Goal: Task Accomplishment & Management: Use online tool/utility

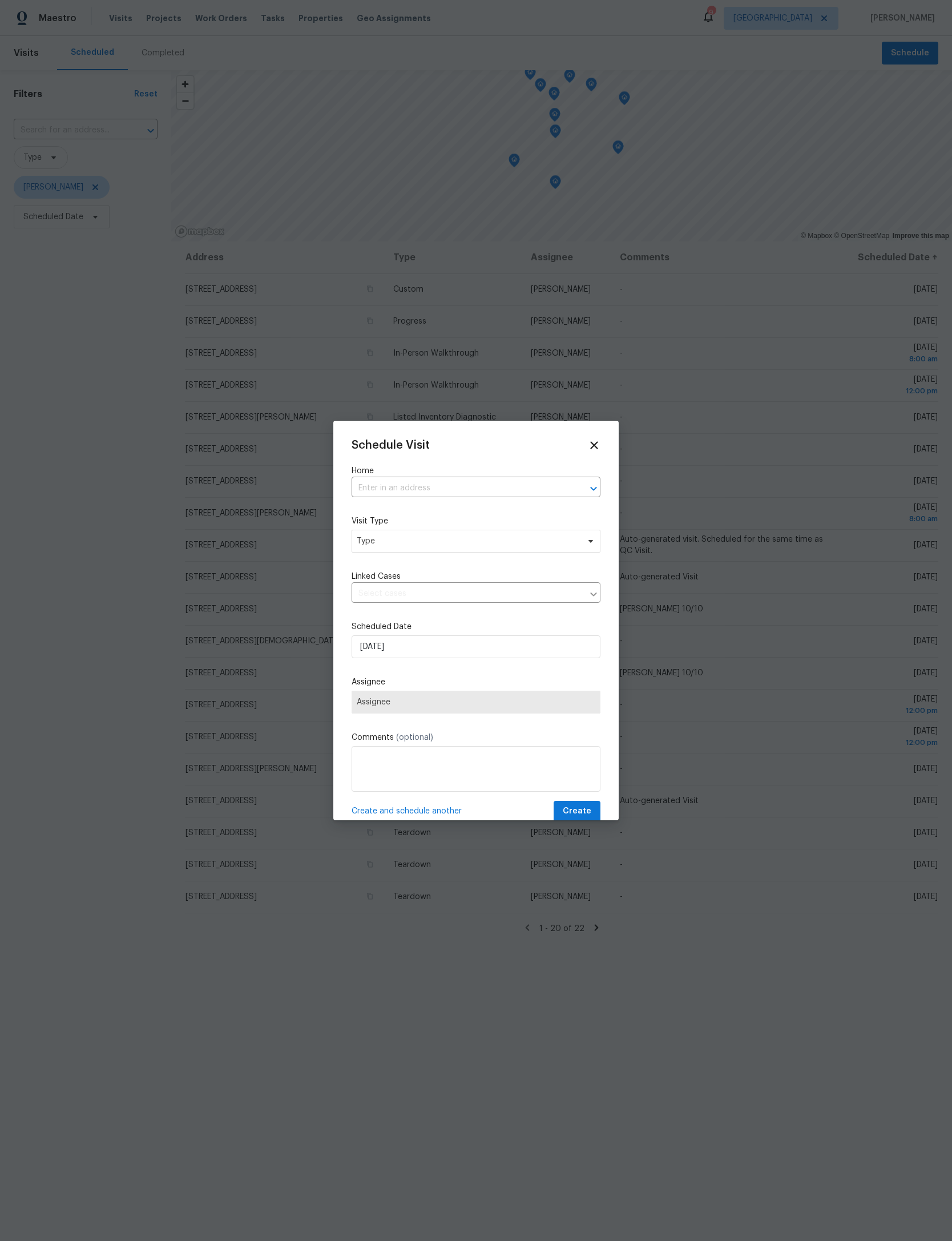
scroll to position [69, 198]
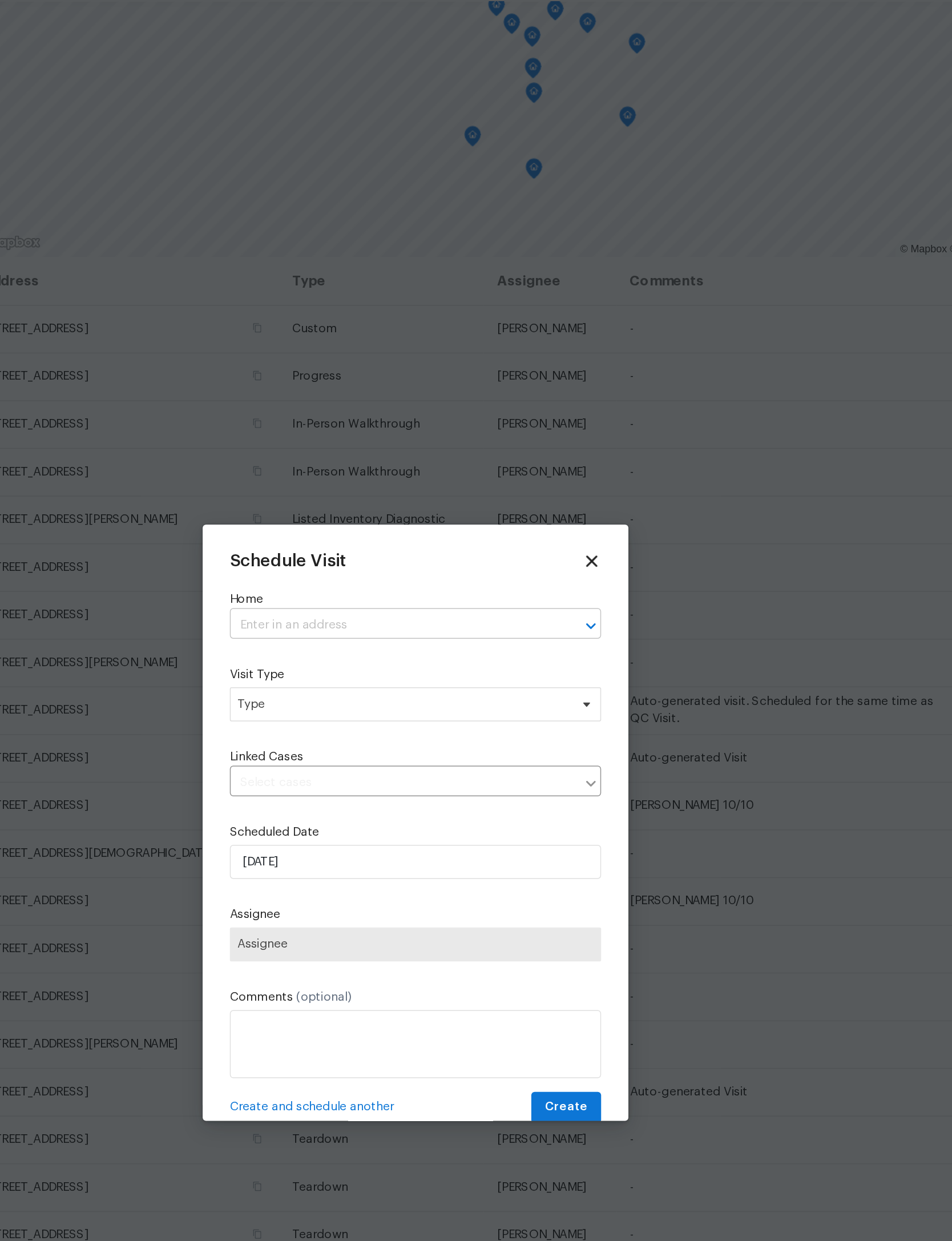
click at [352, 480] on input "text" at bounding box center [460, 488] width 217 height 17
type input "22 wentworth"
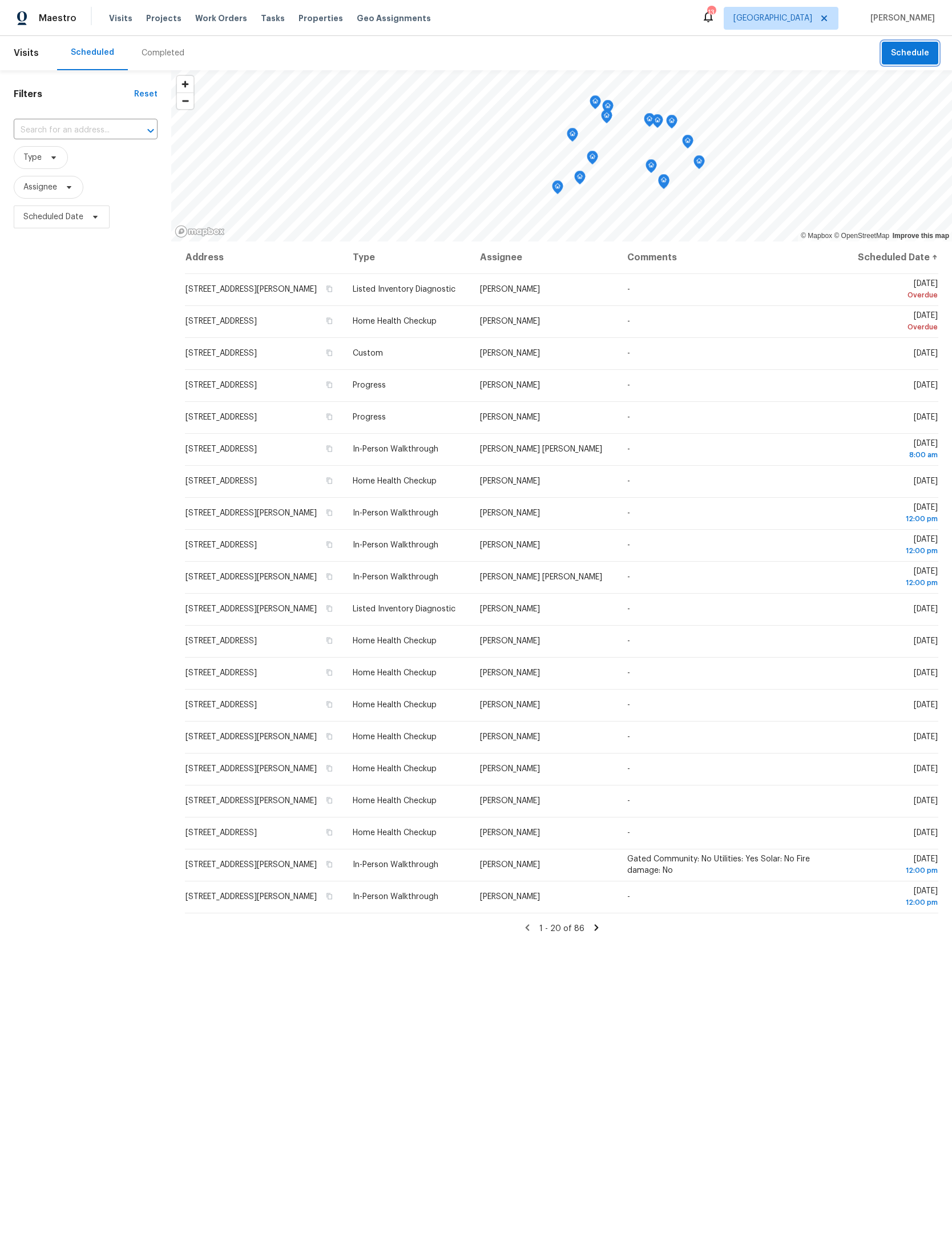
click at [922, 47] on span "Schedule" at bounding box center [910, 54] width 38 height 15
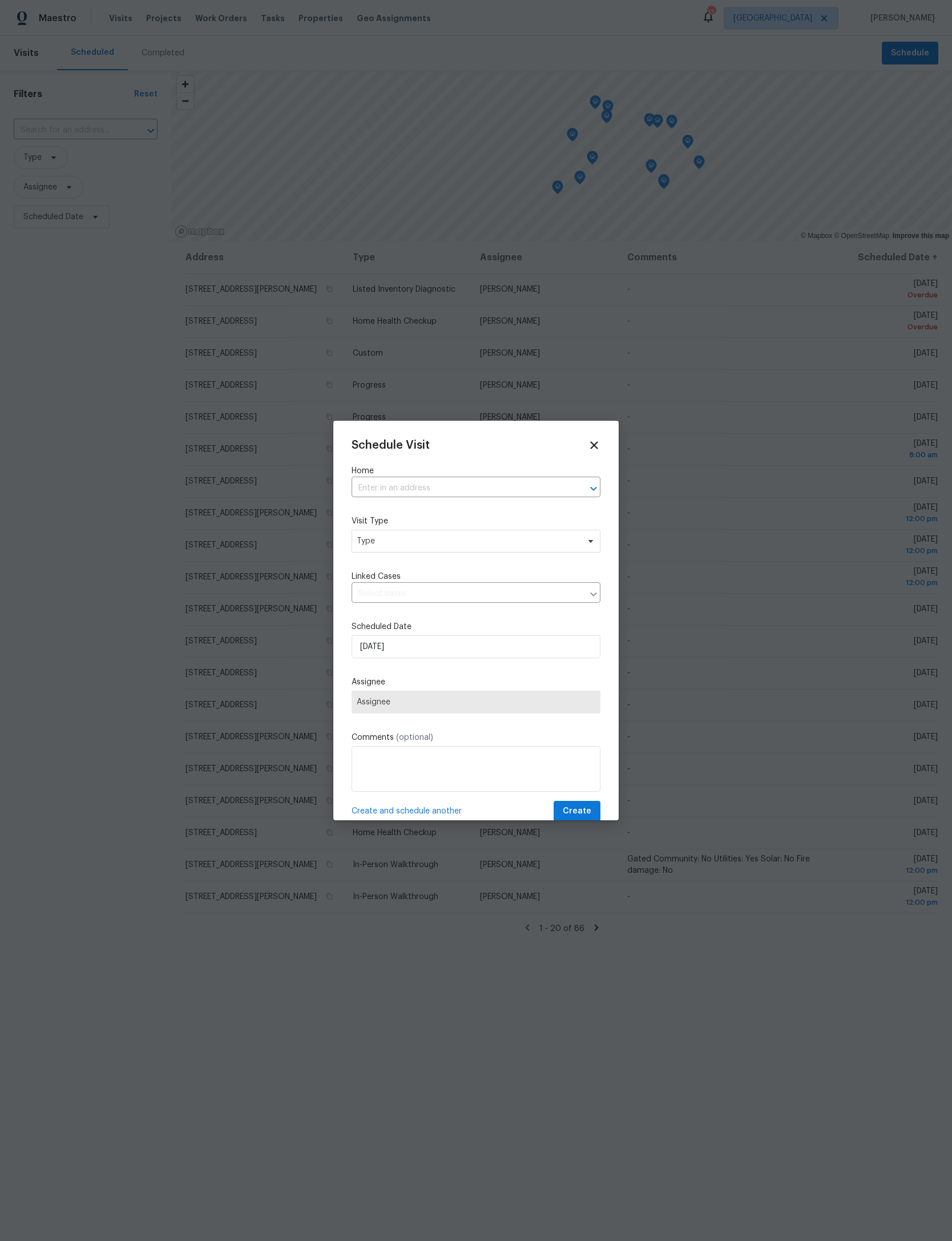
click at [72, 426] on div at bounding box center [476, 620] width 952 height 1241
click at [600, 440] on icon at bounding box center [594, 445] width 13 height 13
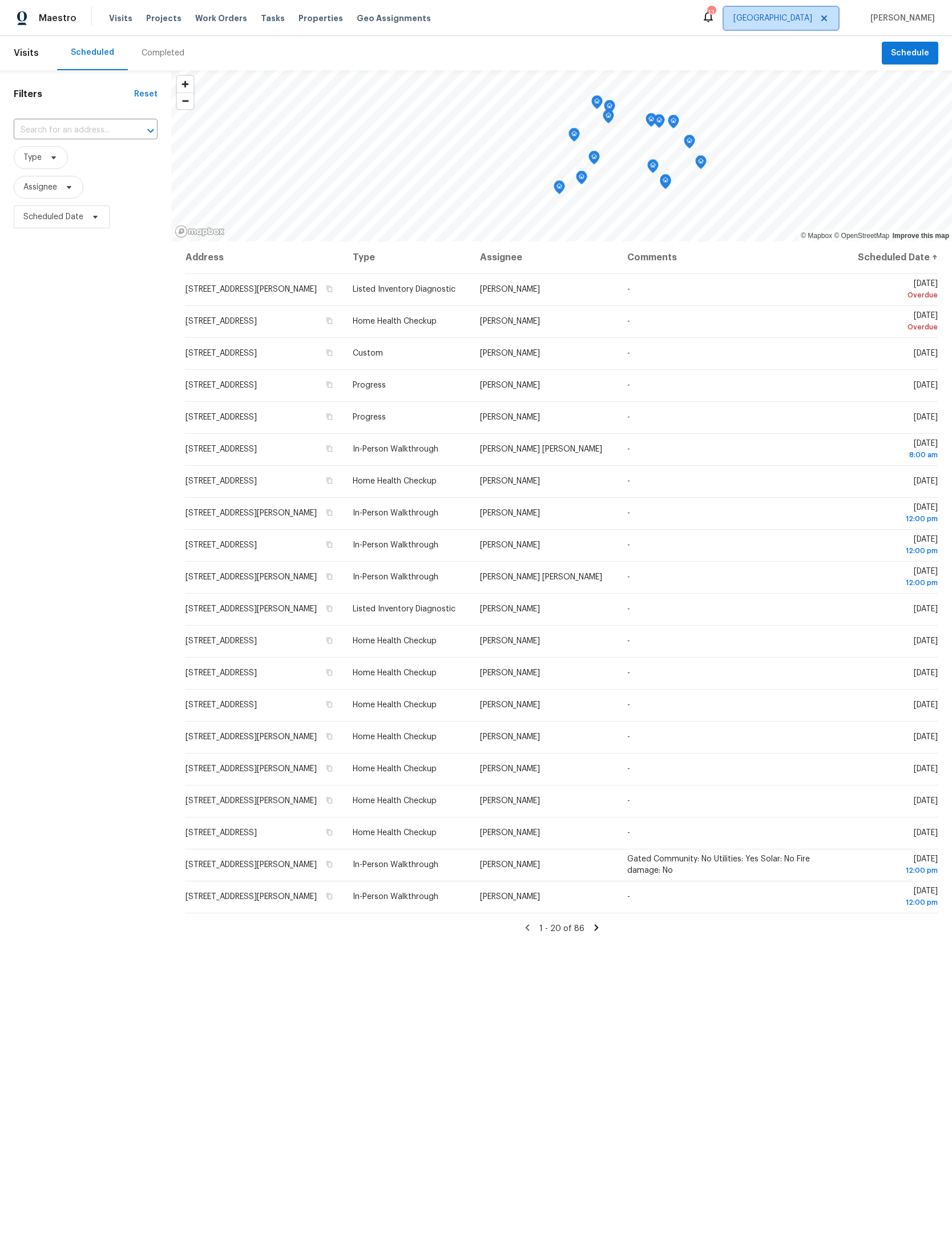
click at [823, 16] on span "[GEOGRAPHIC_DATA]" at bounding box center [781, 17] width 114 height 23
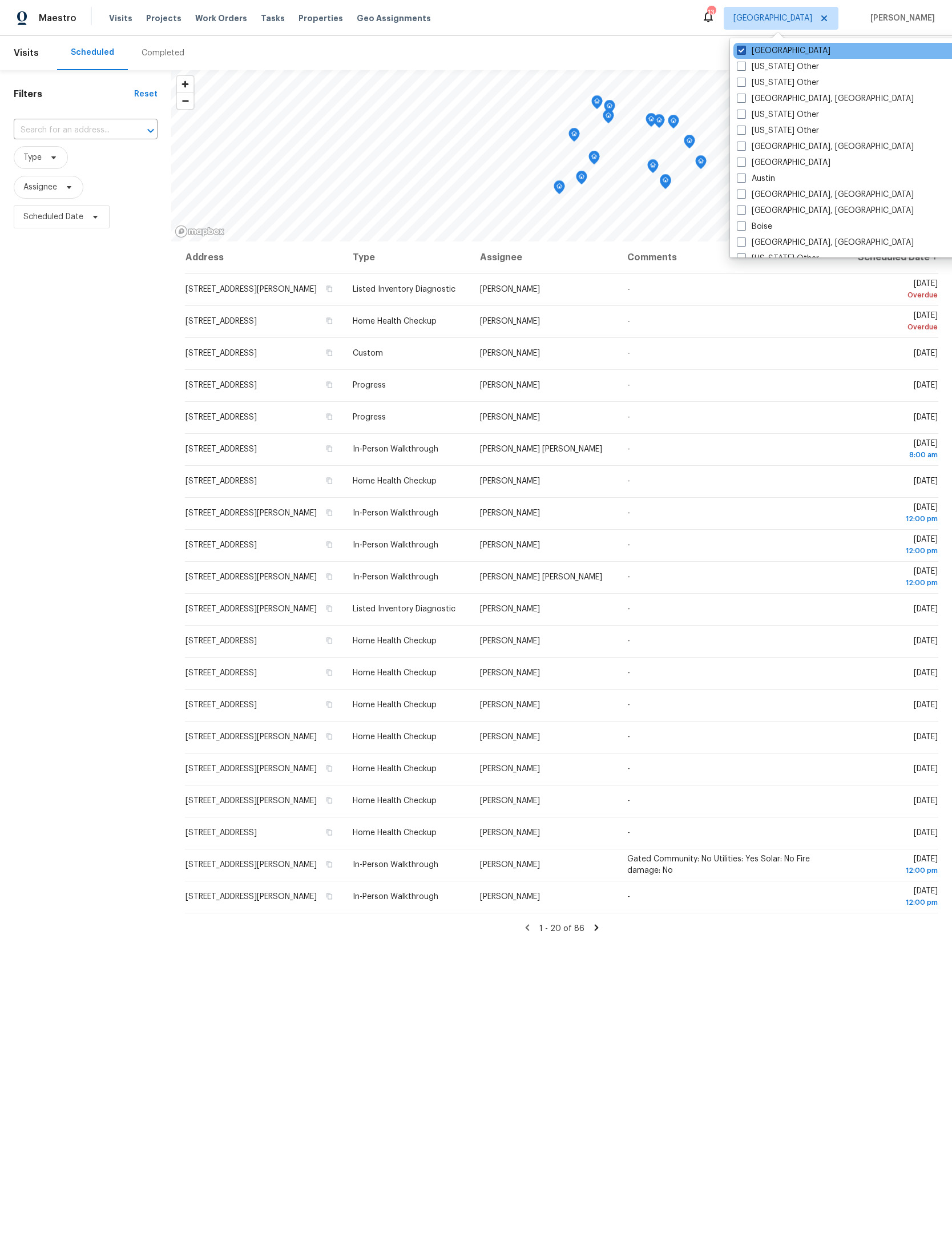
click at [752, 45] on label "[GEOGRAPHIC_DATA]" at bounding box center [784, 50] width 93 height 11
click at [744, 45] on input "[GEOGRAPHIC_DATA]" at bounding box center [741, 49] width 7 height 7
checkbox input "false"
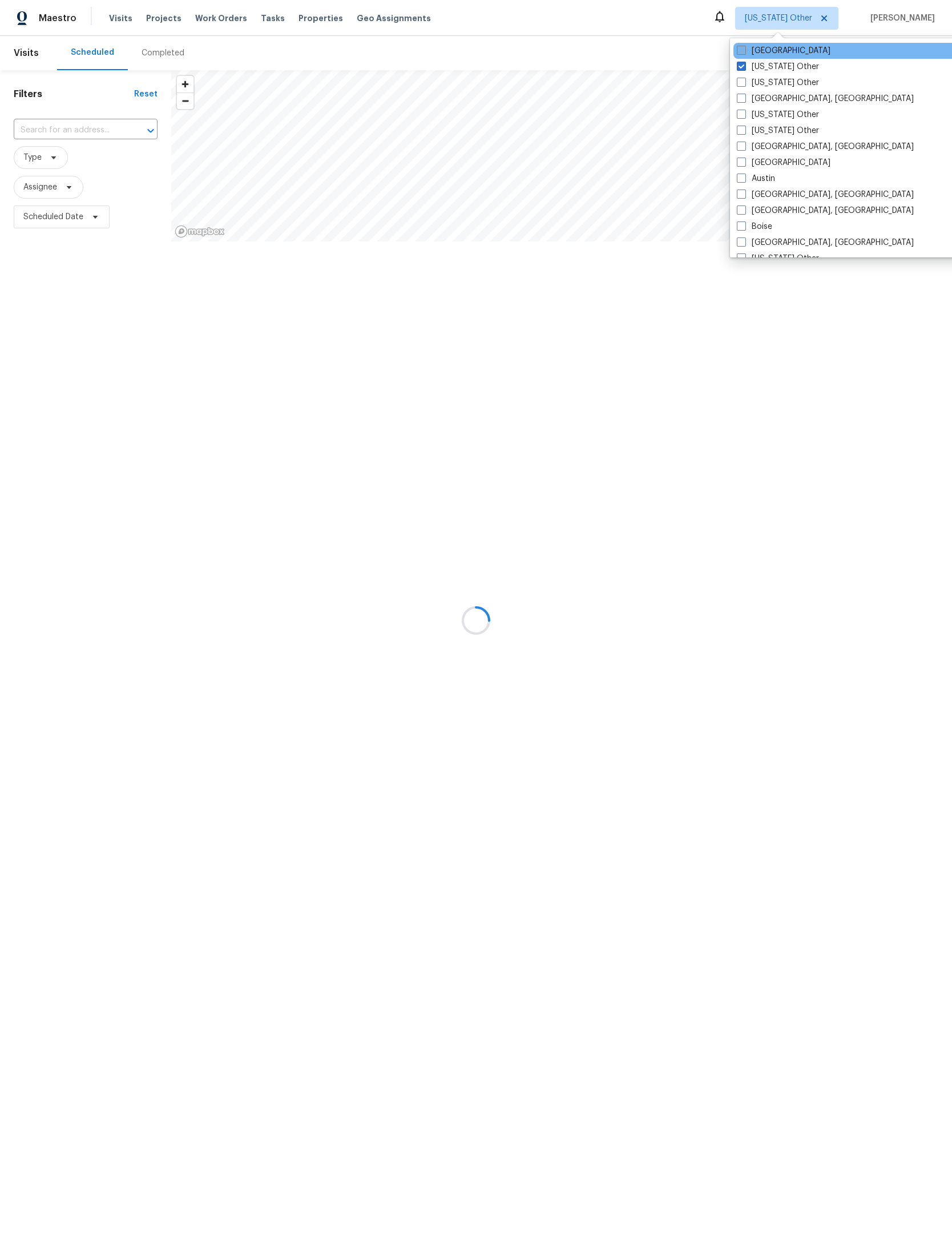
checkbox input "true"
click at [739, 55] on label "[GEOGRAPHIC_DATA]" at bounding box center [768, 50] width 93 height 11
click at [729, 52] on input "[GEOGRAPHIC_DATA]" at bounding box center [725, 49] width 7 height 7
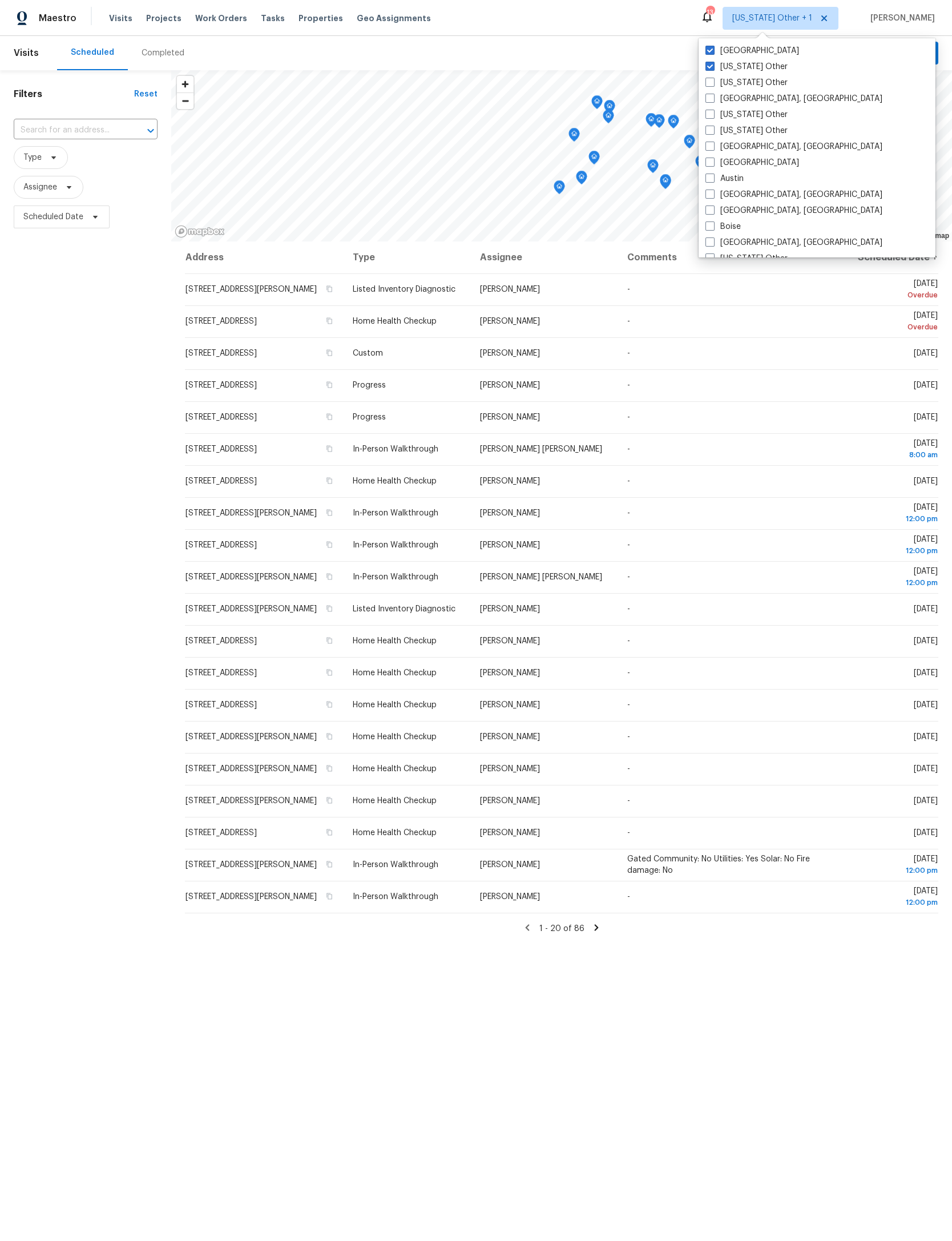
click at [714, 39] on div "[GEOGRAPHIC_DATA] [US_STATE] Other [US_STATE] Other [GEOGRAPHIC_DATA], [GEOGRAP…" at bounding box center [817, 147] width 237 height 219
click at [717, 47] on label "[GEOGRAPHIC_DATA]" at bounding box center [752, 50] width 93 height 11
click at [713, 47] on input "[GEOGRAPHIC_DATA]" at bounding box center [709, 49] width 7 height 7
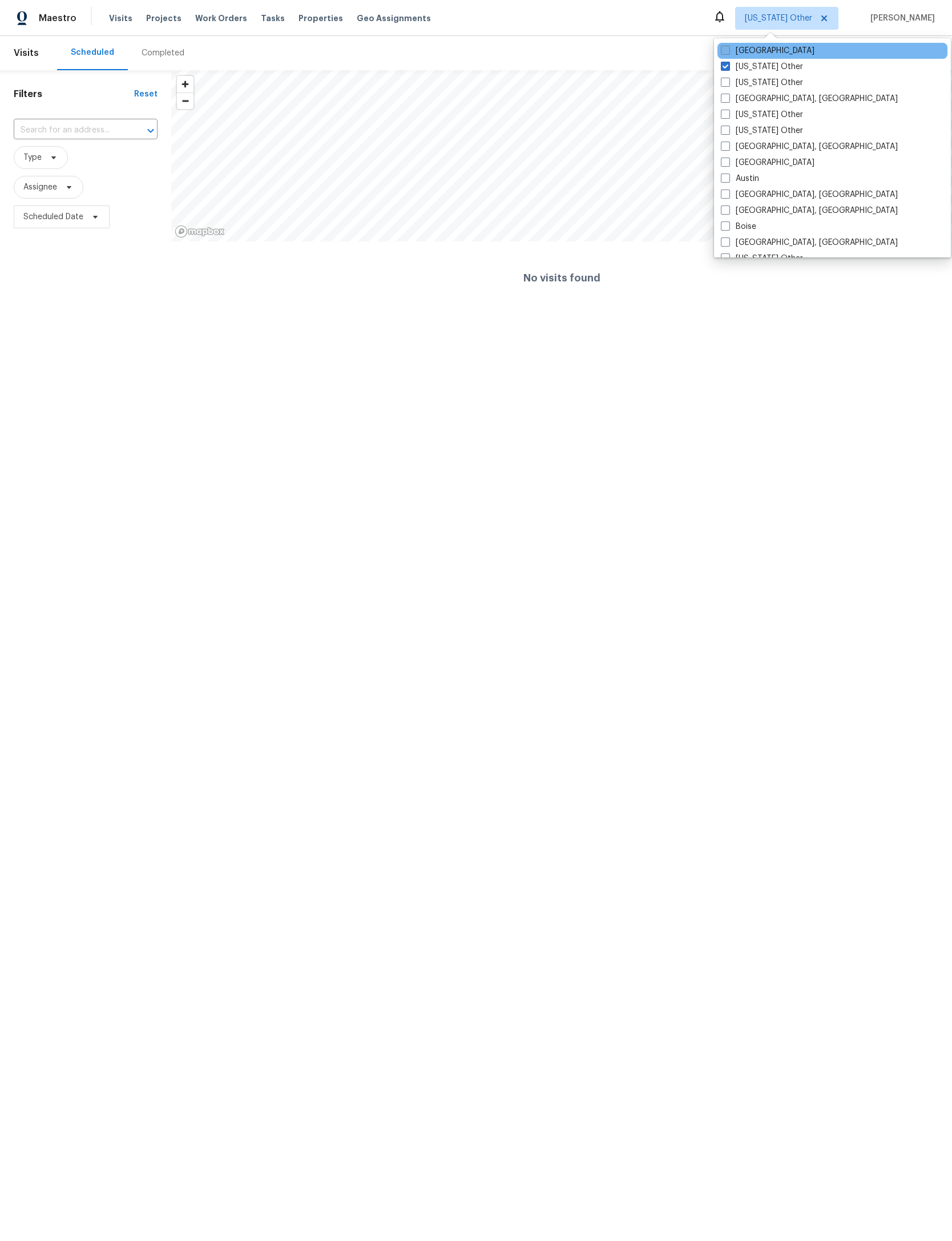
click at [725, 52] on span at bounding box center [726, 50] width 9 height 9
click at [725, 52] on input "[GEOGRAPHIC_DATA]" at bounding box center [725, 49] width 7 height 7
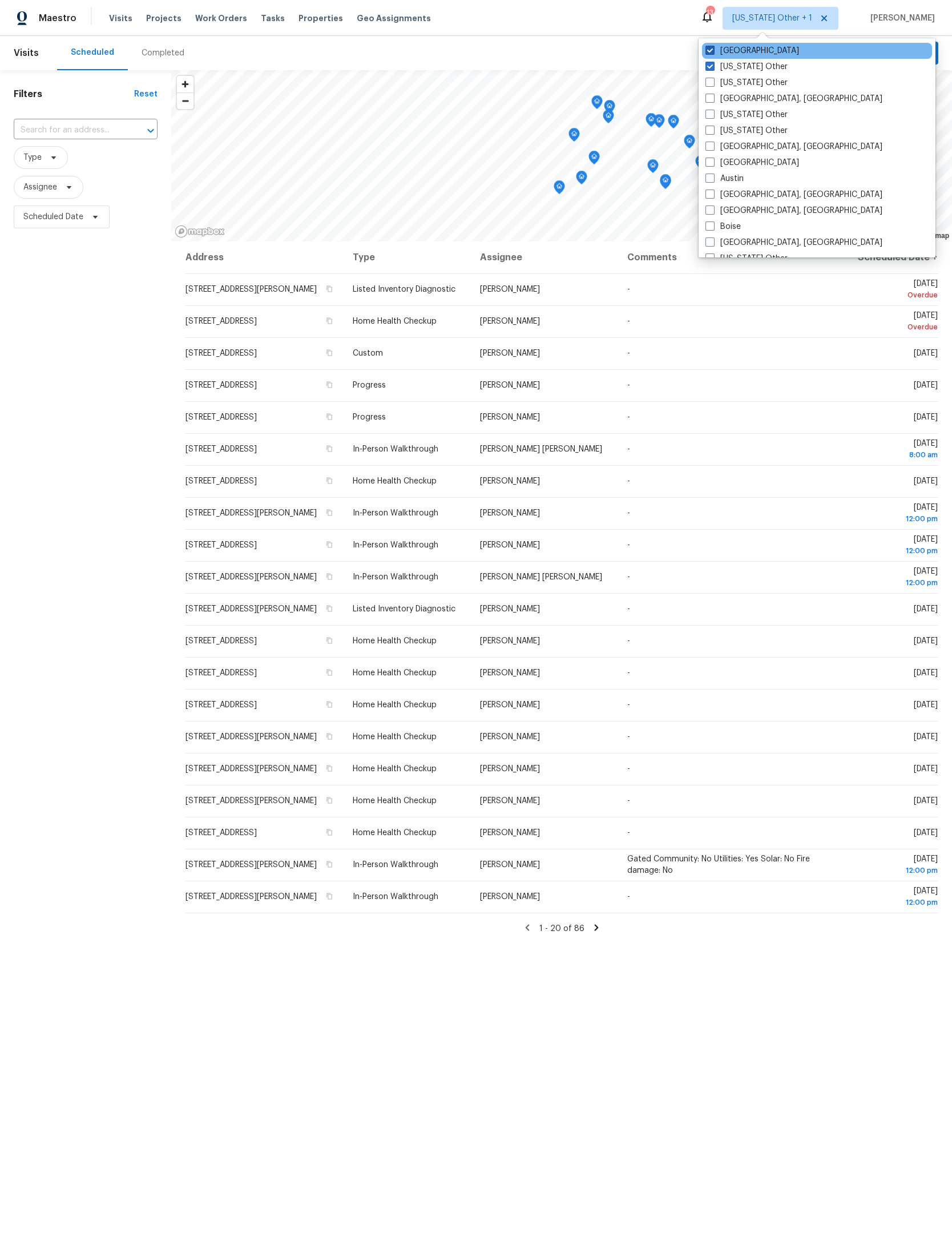
click at [718, 47] on label "[GEOGRAPHIC_DATA]" at bounding box center [752, 50] width 93 height 11
click at [713, 47] on input "[GEOGRAPHIC_DATA]" at bounding box center [709, 49] width 7 height 7
checkbox input "false"
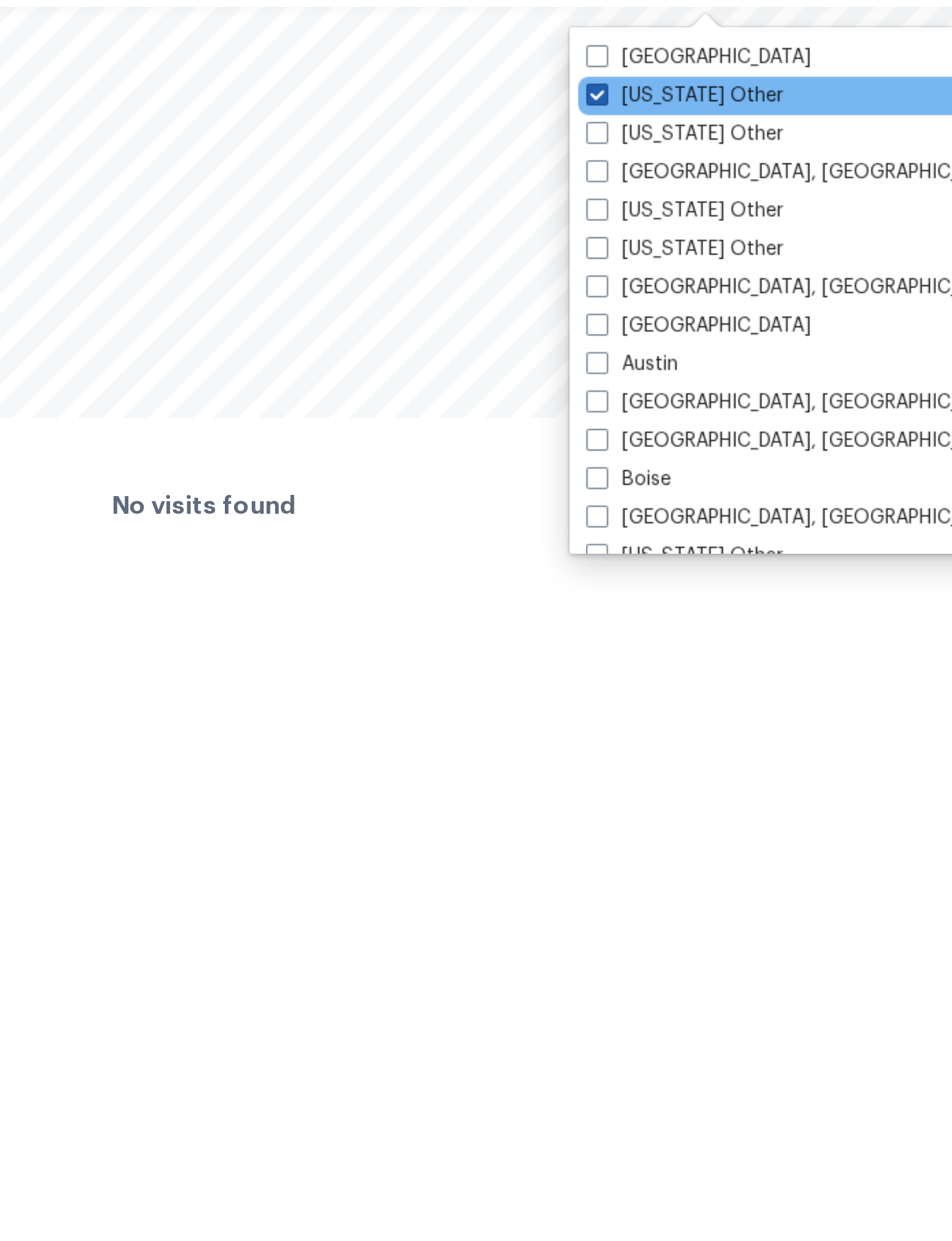
click at [721, 103] on span at bounding box center [726, 107] width 9 height 9
click at [721, 102] on input "[US_STATE] Other" at bounding box center [725, 105] width 7 height 7
checkbox input "true"
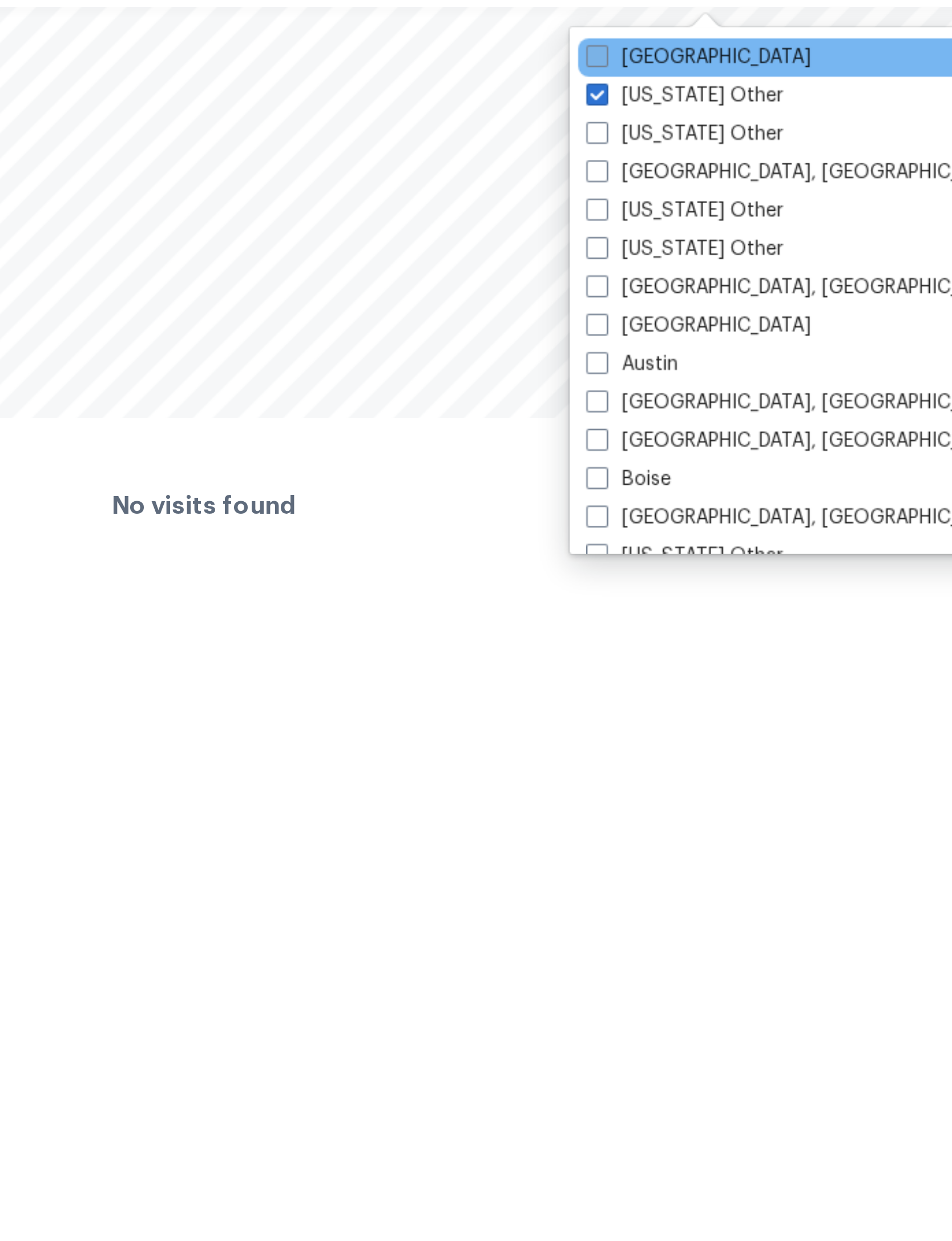
click at [721, 86] on label "[GEOGRAPHIC_DATA]" at bounding box center [768, 92] width 93 height 11
click at [721, 86] on input "[GEOGRAPHIC_DATA]" at bounding box center [725, 90] width 7 height 7
checkbox input "true"
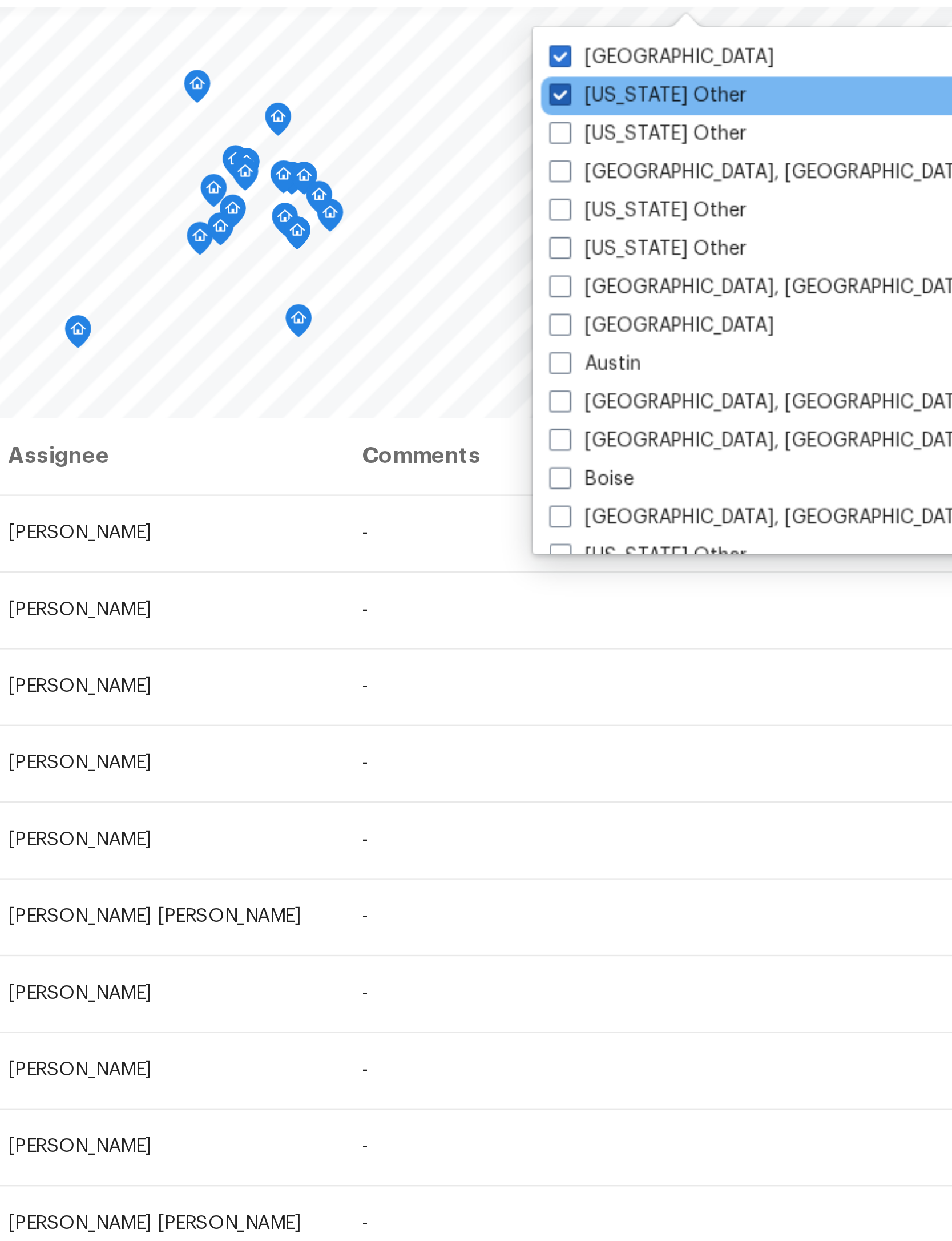
click at [706, 103] on span at bounding box center [710, 107] width 9 height 9
click at [706, 102] on input "[US_STATE] Other" at bounding box center [709, 105] width 7 height 7
checkbox input "false"
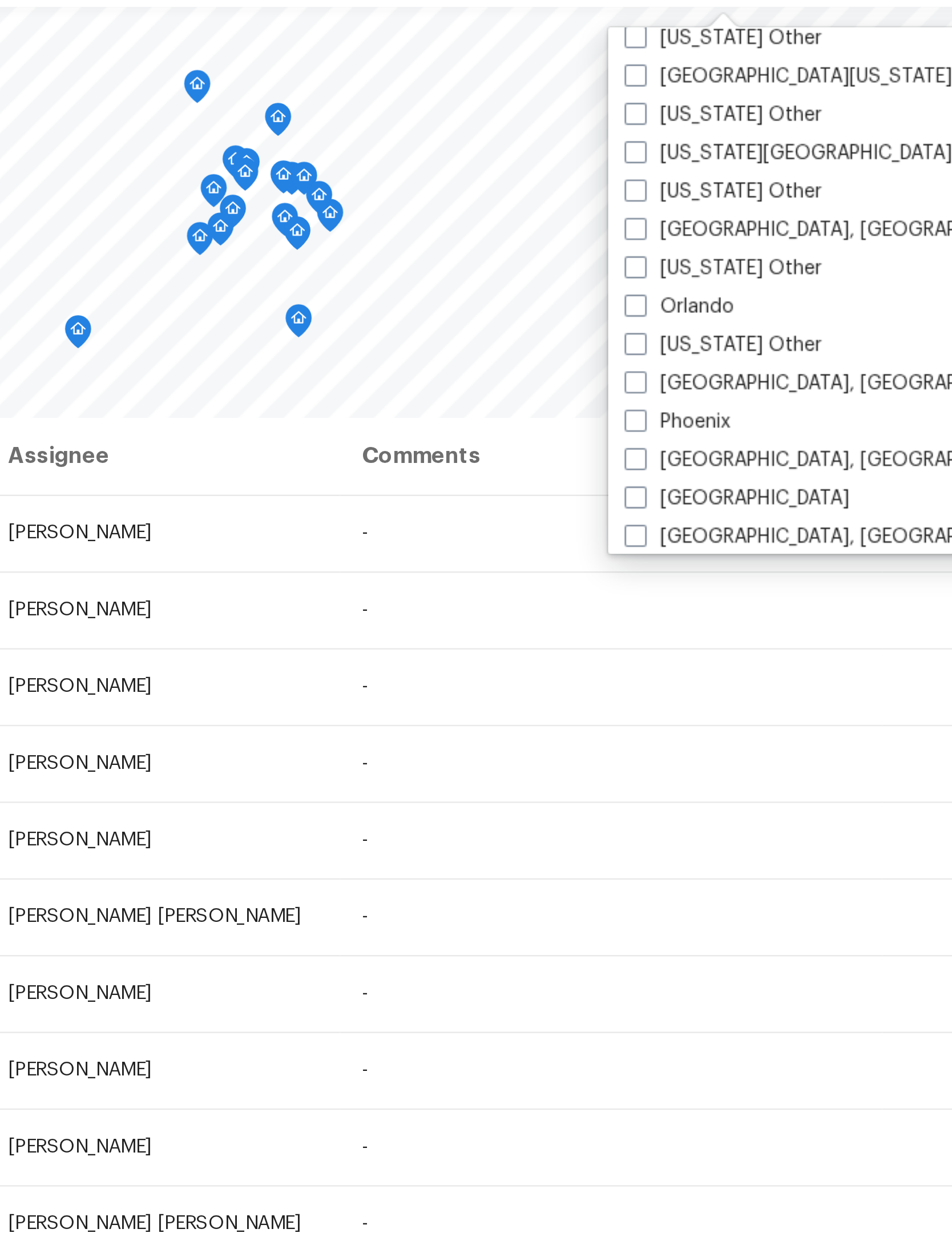
scroll to position [1208, 0]
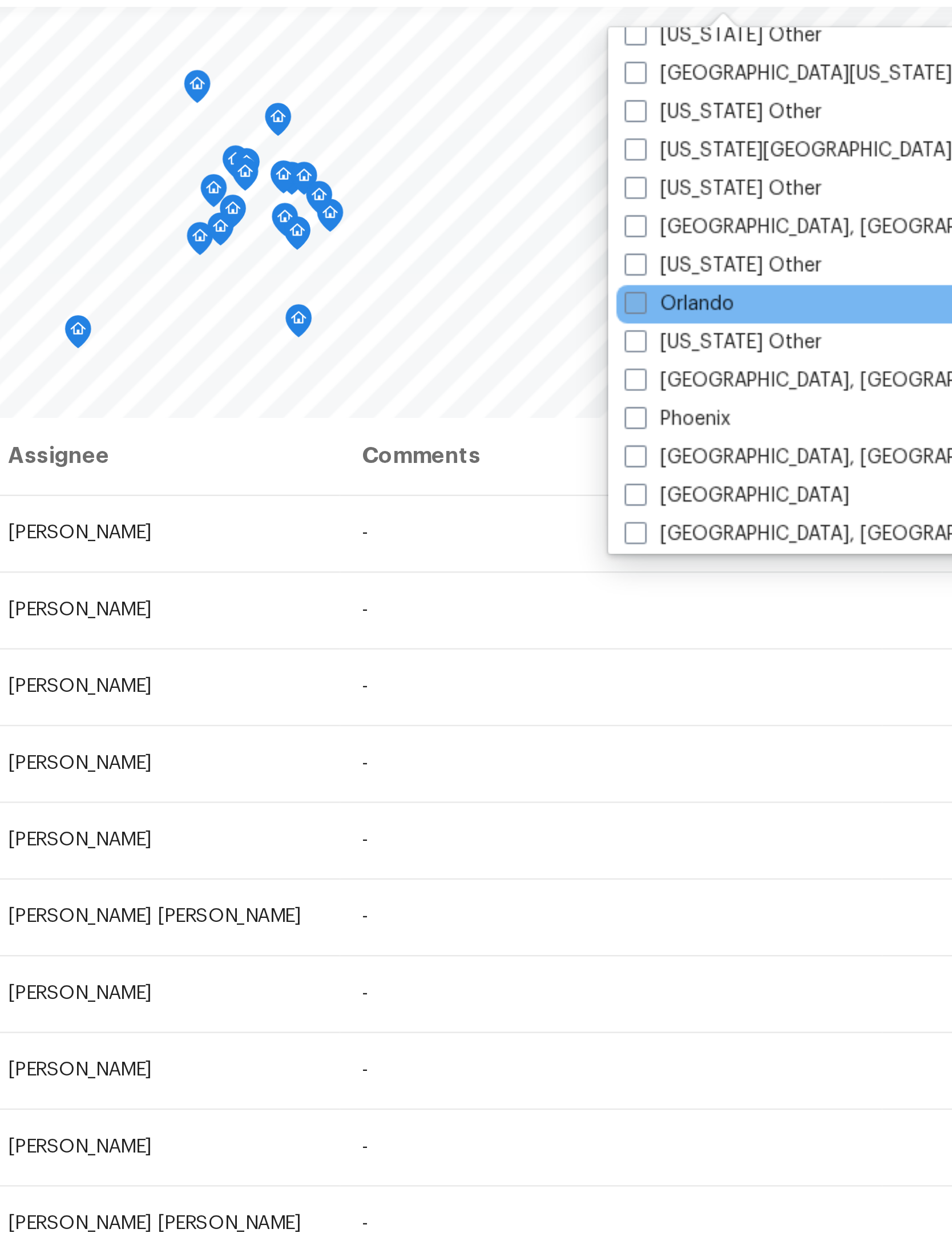
click at [737, 189] on label "Orlando" at bounding box center [760, 194] width 46 height 11
click at [737, 189] on input "Orlando" at bounding box center [741, 192] width 7 height 7
checkbox input "true"
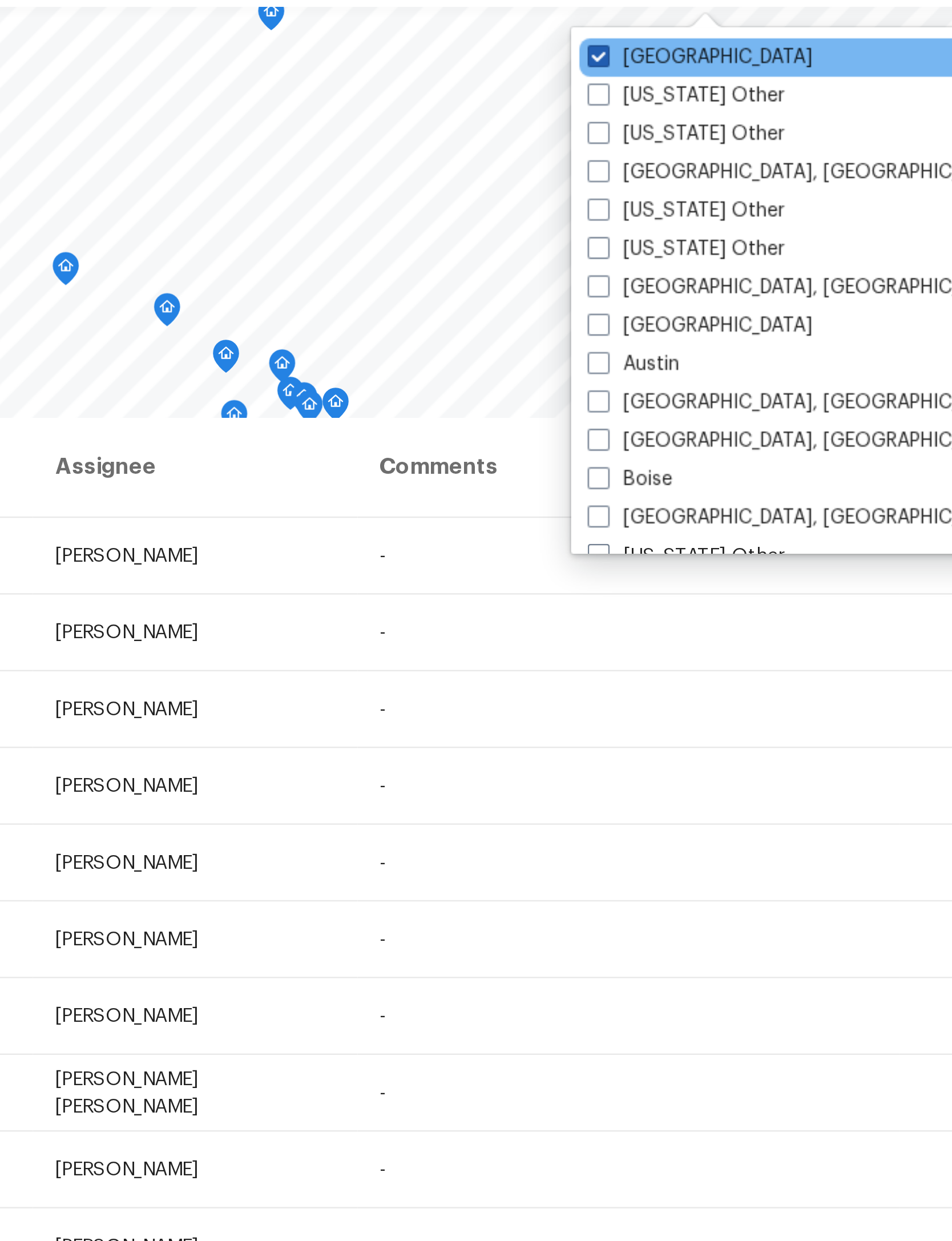
click at [721, 86] on label "[GEOGRAPHIC_DATA]" at bounding box center [768, 92] width 93 height 11
click at [721, 86] on input "[GEOGRAPHIC_DATA]" at bounding box center [725, 90] width 7 height 7
checkbox input "false"
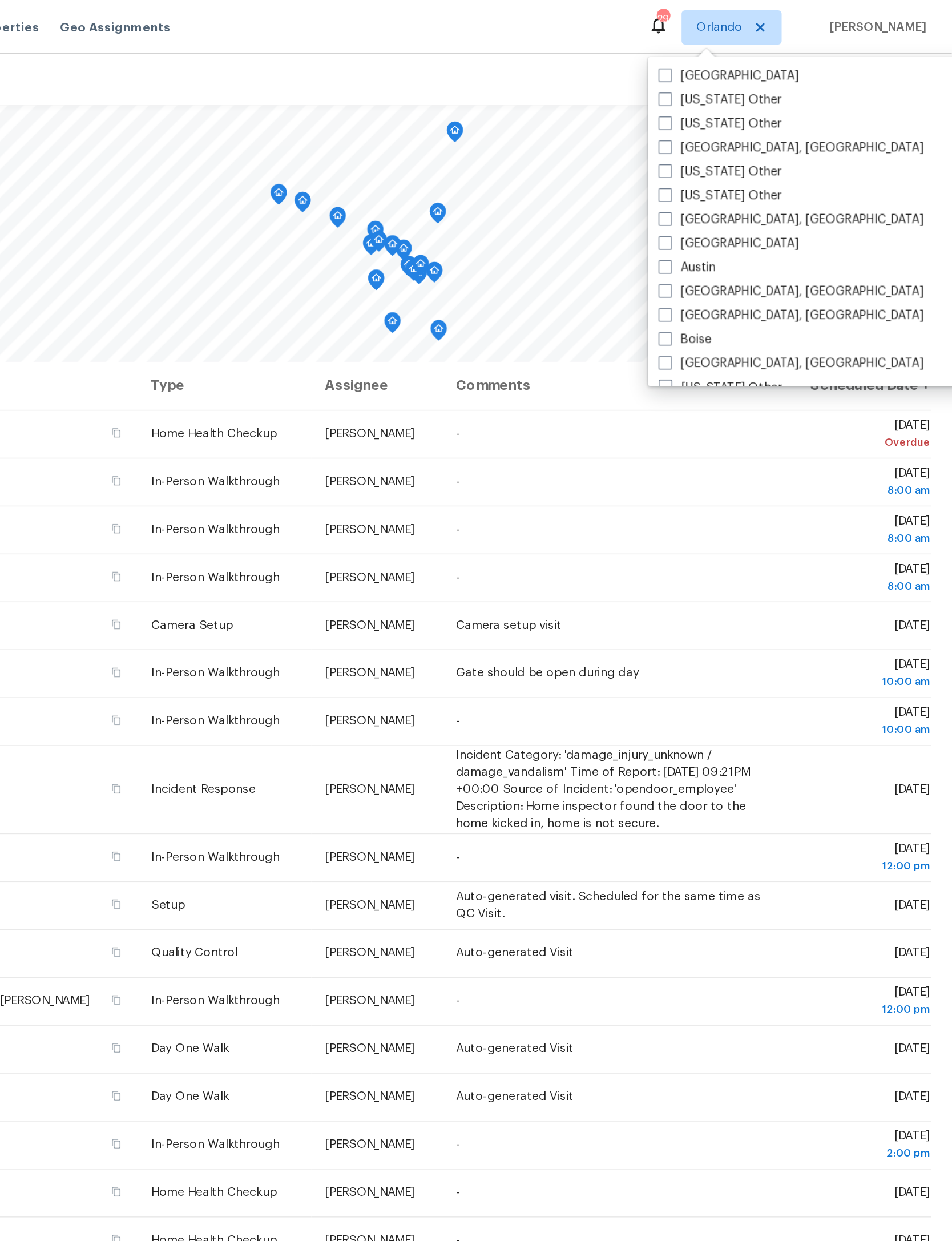
click at [891, 51] on span "Schedule" at bounding box center [910, 54] width 38 height 15
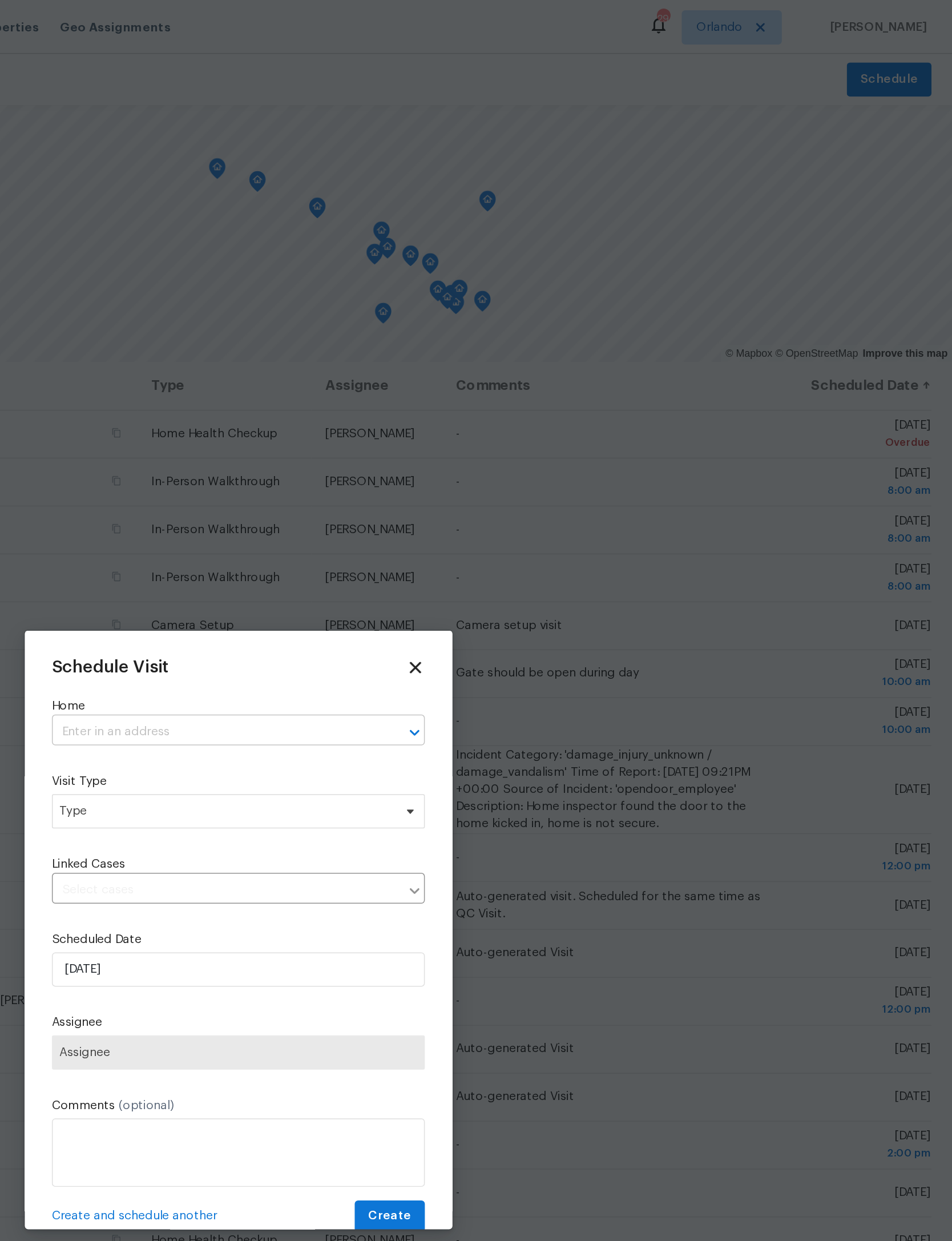
click at [352, 482] on input "text" at bounding box center [460, 488] width 217 height 17
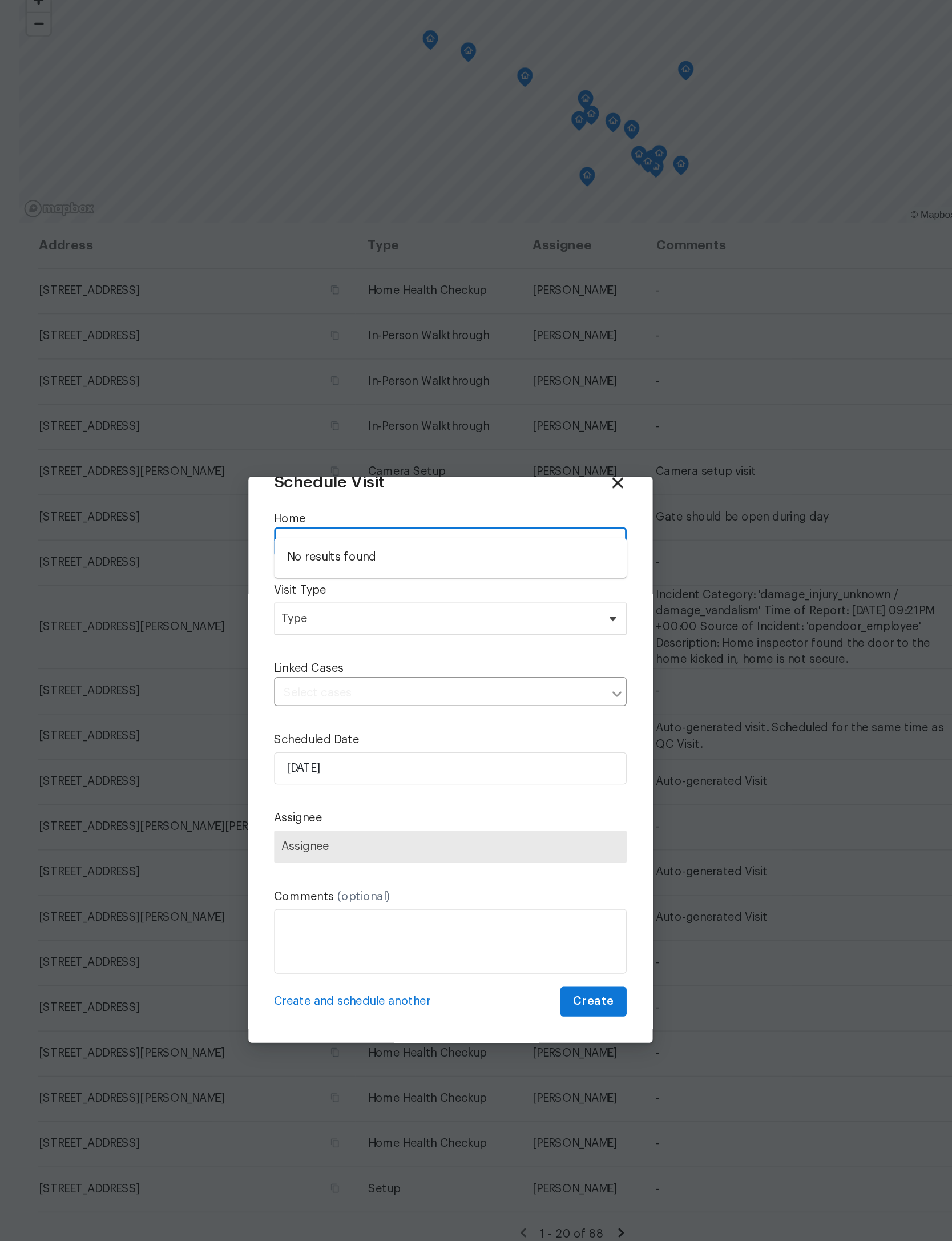
scroll to position [38, 0]
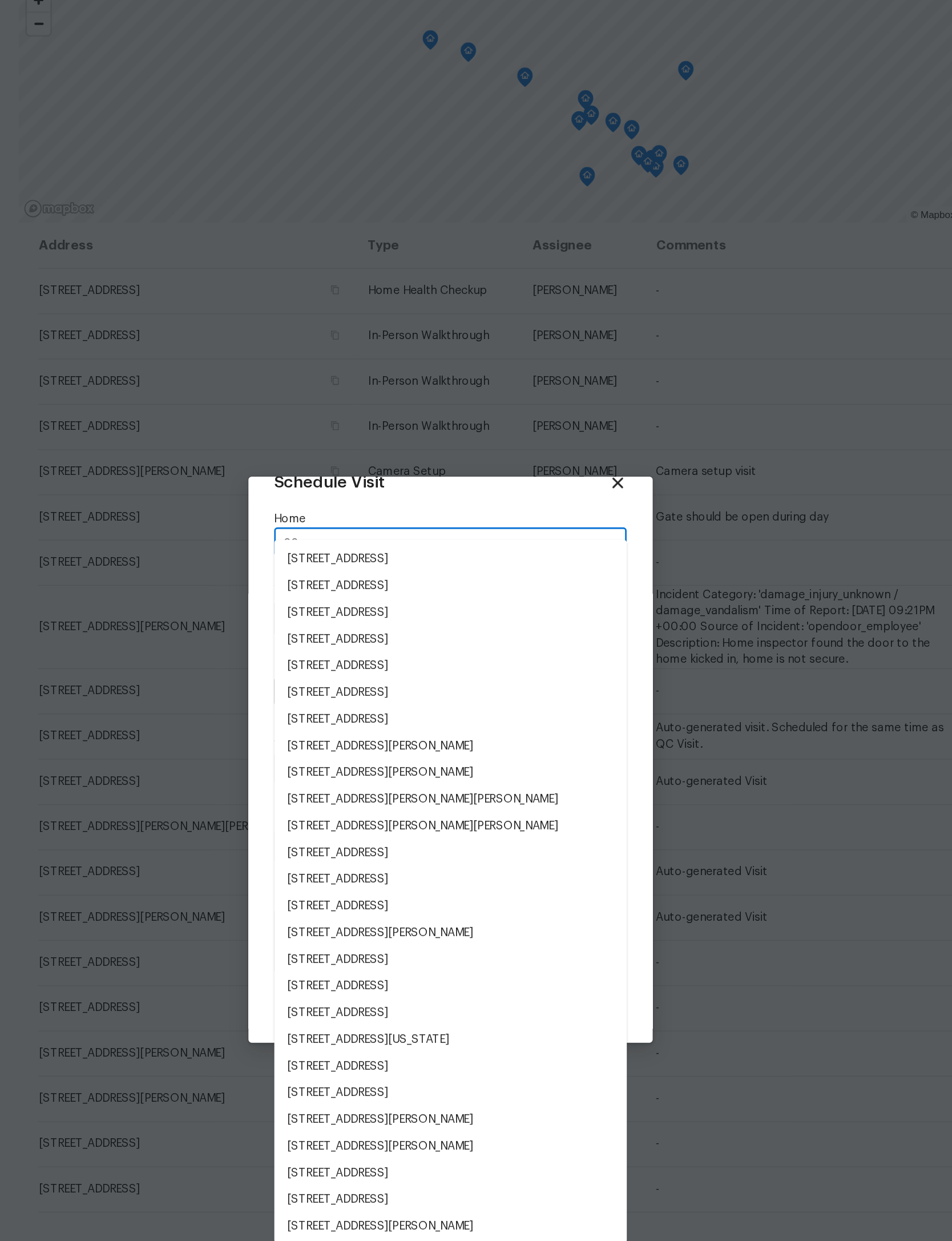
type input "2"
